Goal: Find specific page/section: Find specific page/section

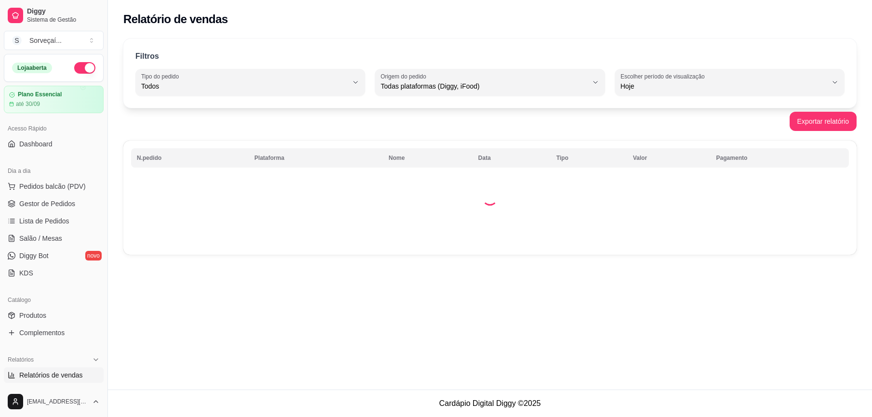
select select "ALL"
select select "0"
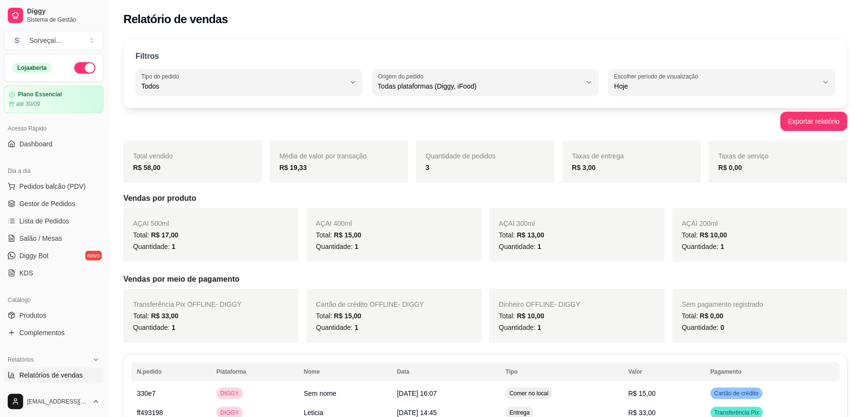
click at [74, 69] on button "button" at bounding box center [84, 68] width 21 height 12
click at [52, 203] on span "Gestor de Pedidos" at bounding box center [47, 204] width 56 height 10
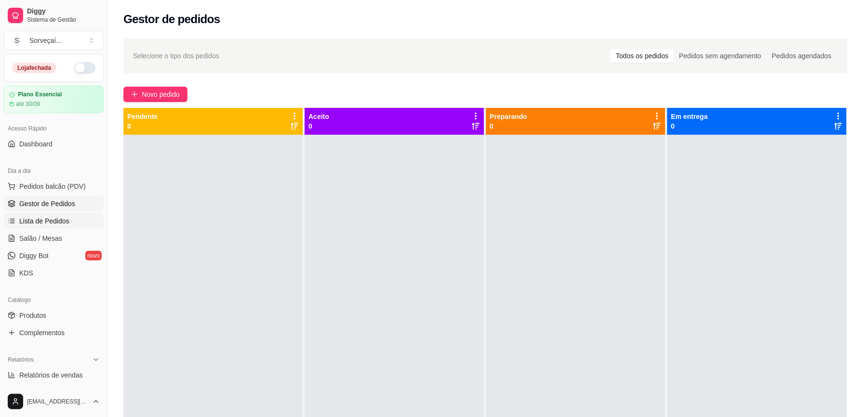
click at [55, 222] on span "Lista de Pedidos" at bounding box center [44, 221] width 50 height 10
